Goal: Learn about a topic

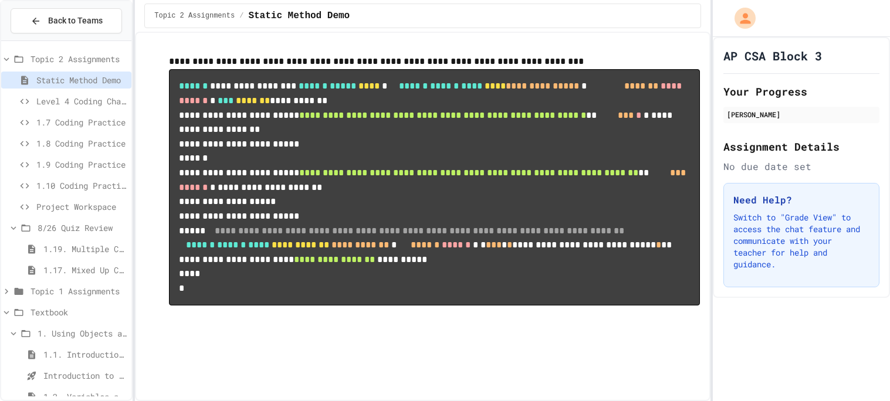
scroll to position [36, 0]
click at [72, 96] on span "Level 4 Coding Challenge" at bounding box center [81, 101] width 90 height 12
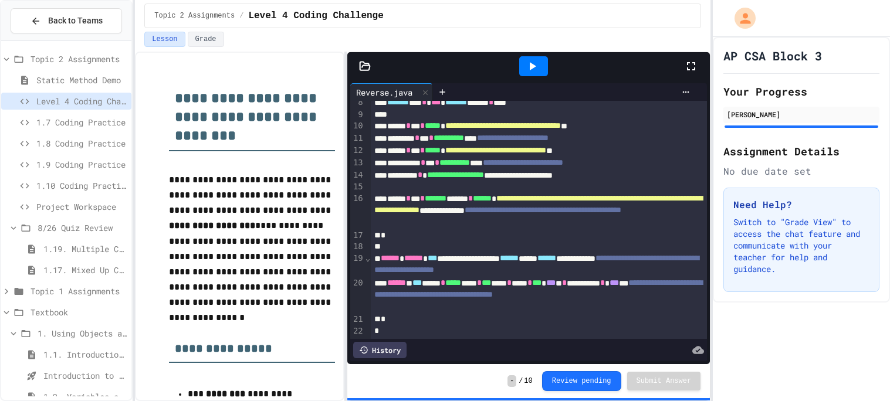
scroll to position [356, 0]
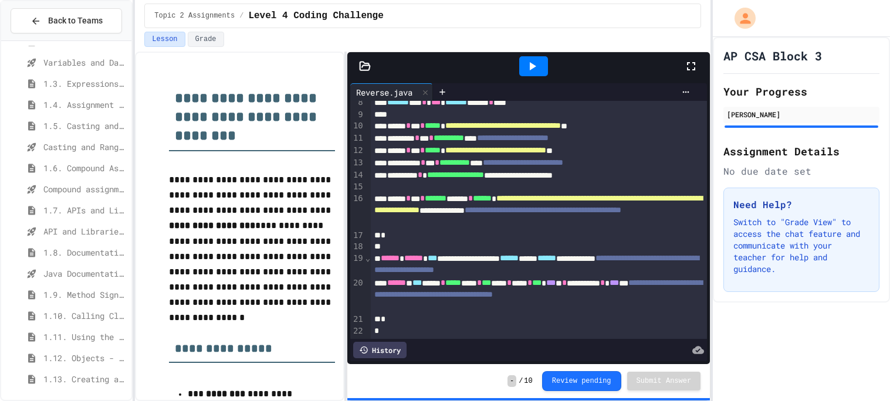
click at [67, 379] on span "1.13. Creating and Initializing Objects: Constructors" at bounding box center [84, 379] width 83 height 12
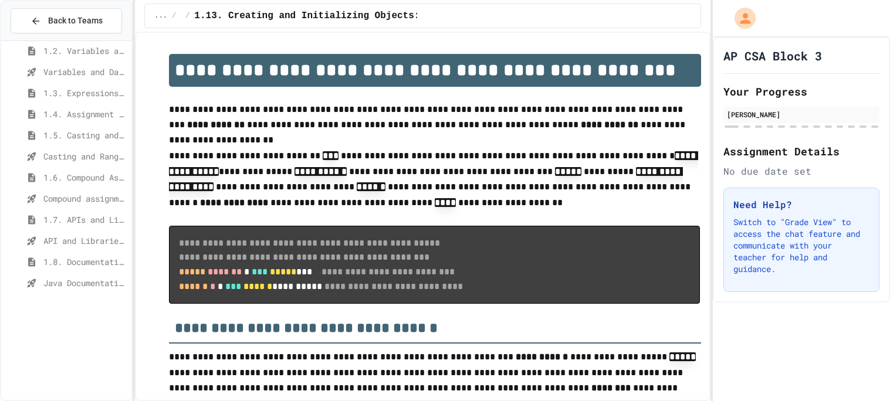
scroll to position [62, 0]
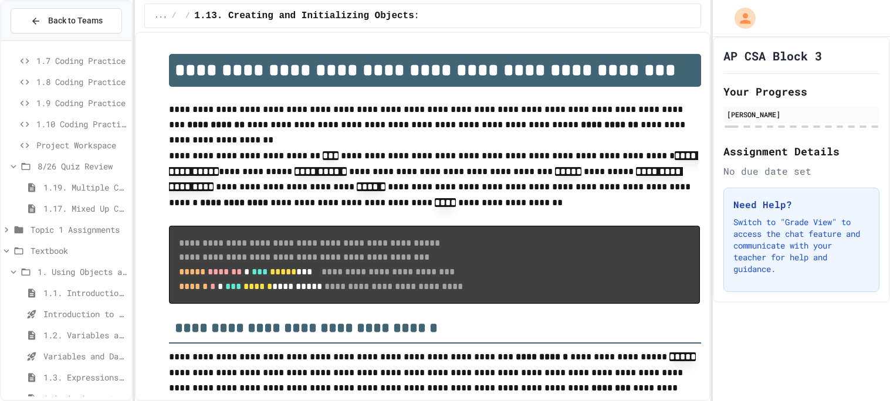
click at [18, 272] on icon at bounding box center [13, 272] width 11 height 11
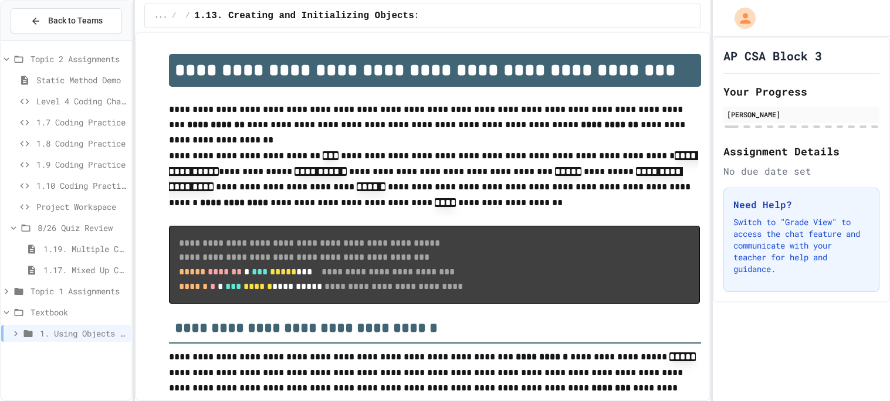
scroll to position [0, 0]
